Goal: Navigation & Orientation: Find specific page/section

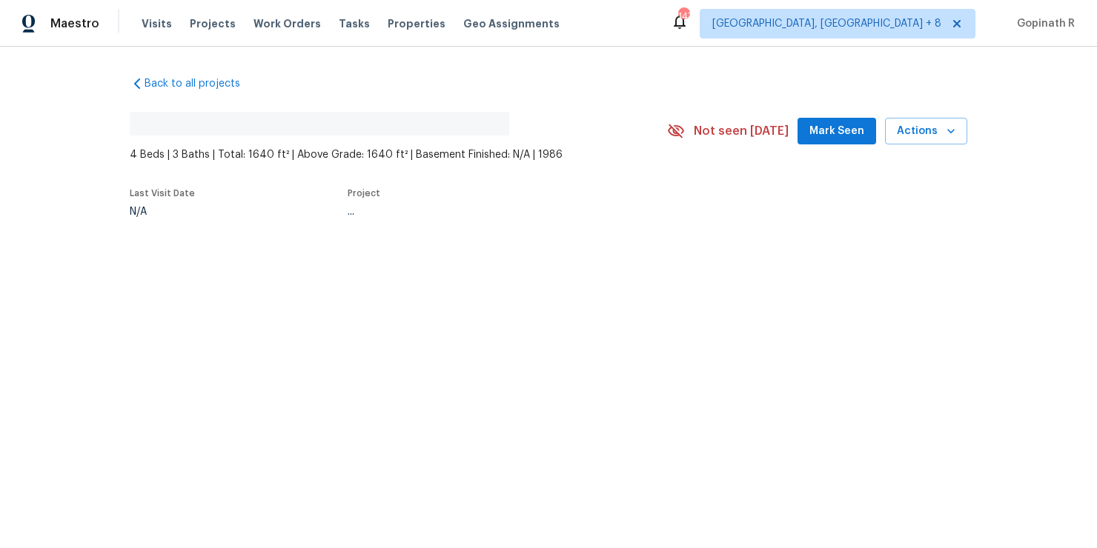
click at [417, 210] on div "..." at bounding box center [490, 212] width 285 height 10
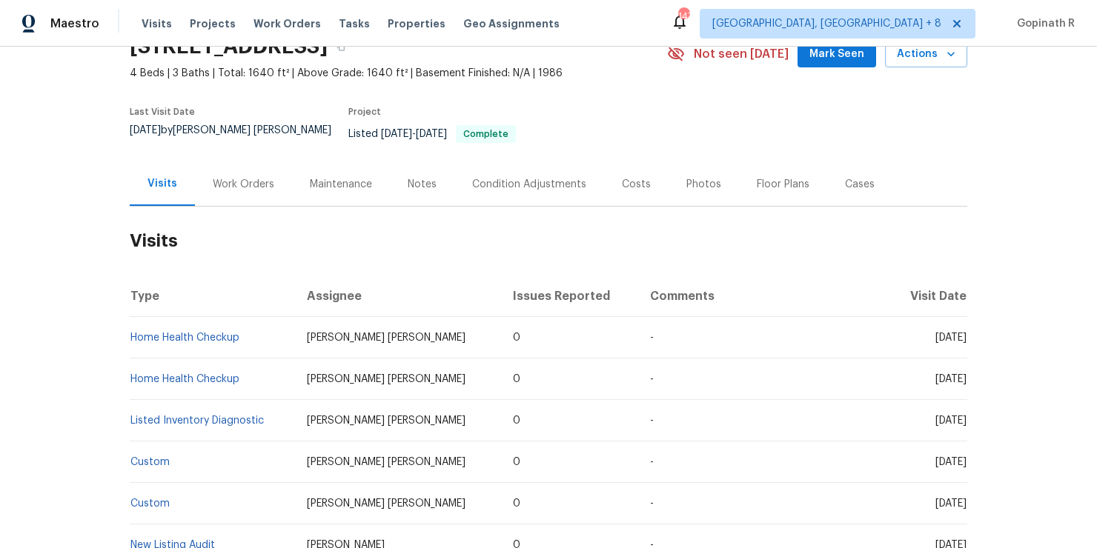
scroll to position [76, 0]
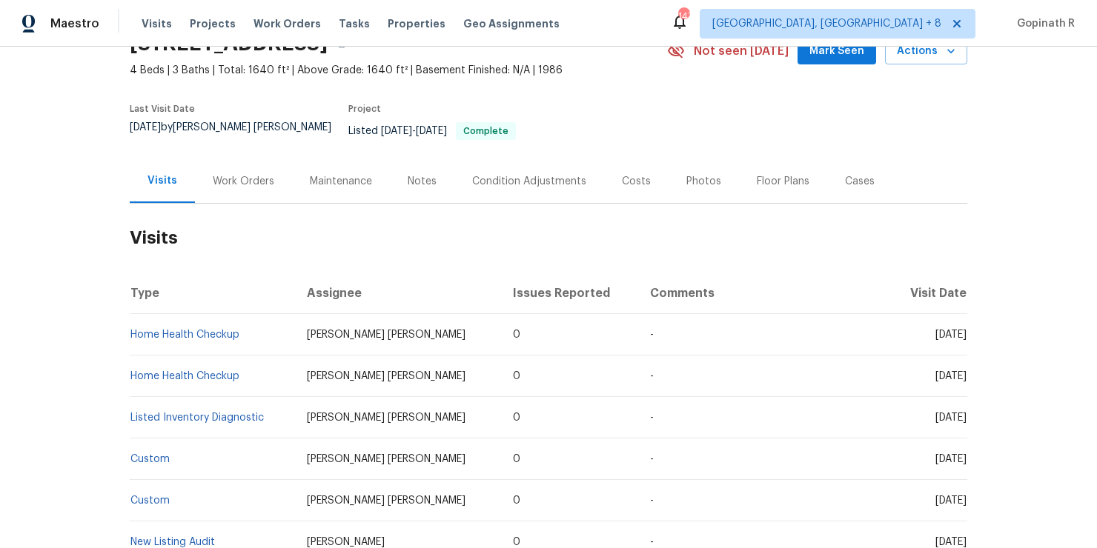
click at [251, 174] on div "Work Orders" at bounding box center [244, 181] width 62 height 15
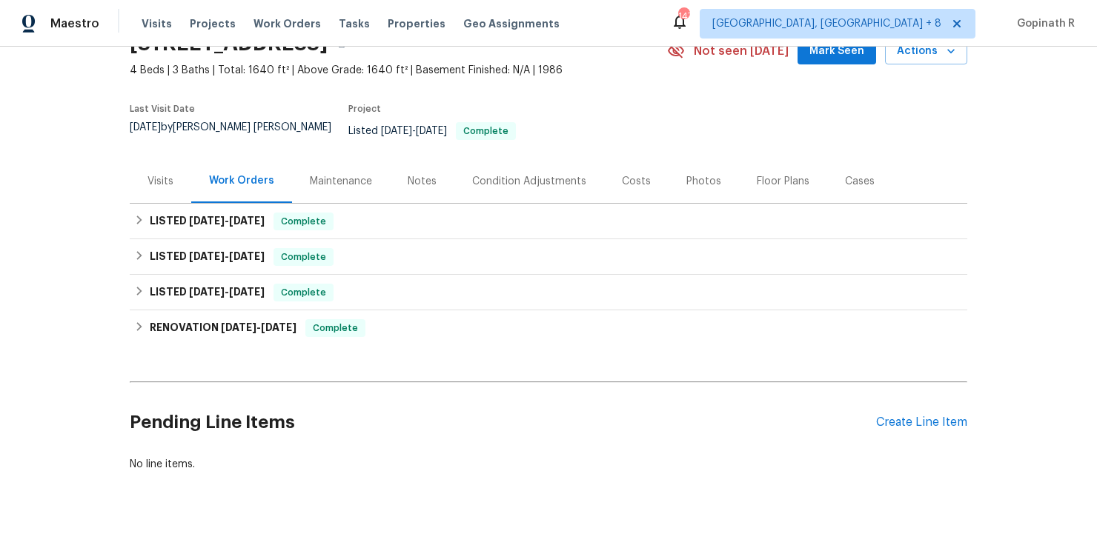
click at [847, 176] on div "Cases" at bounding box center [860, 181] width 30 height 15
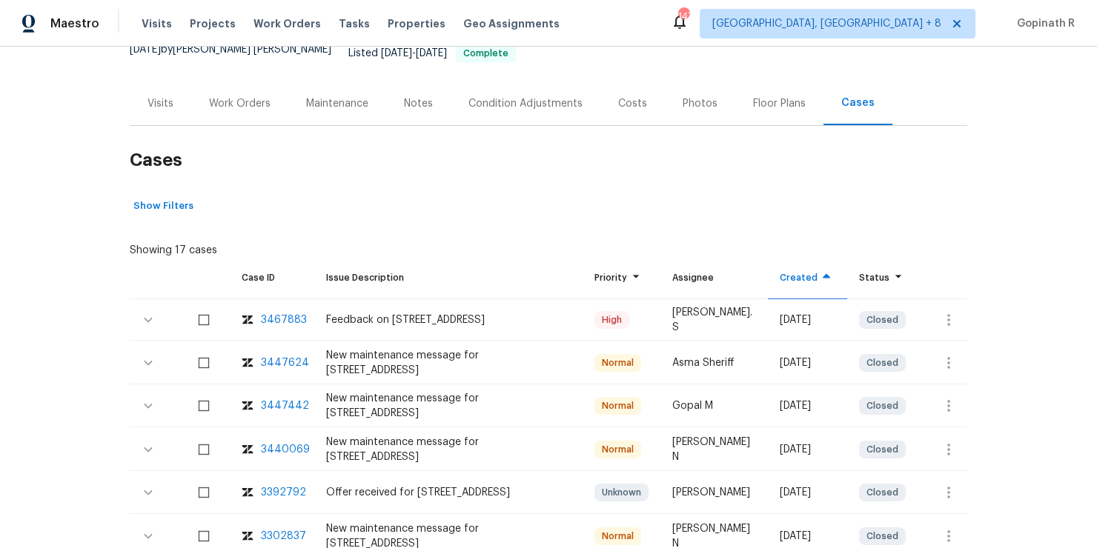
scroll to position [163, 0]
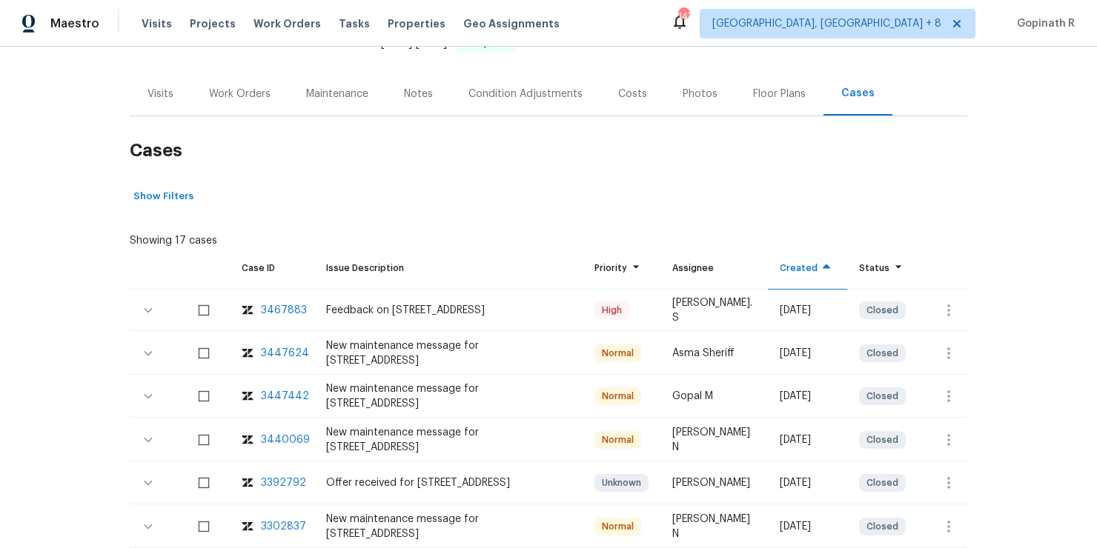
click at [289, 303] on div "3467883" at bounding box center [284, 310] width 46 height 15
